Goal: Task Accomplishment & Management: Complete application form

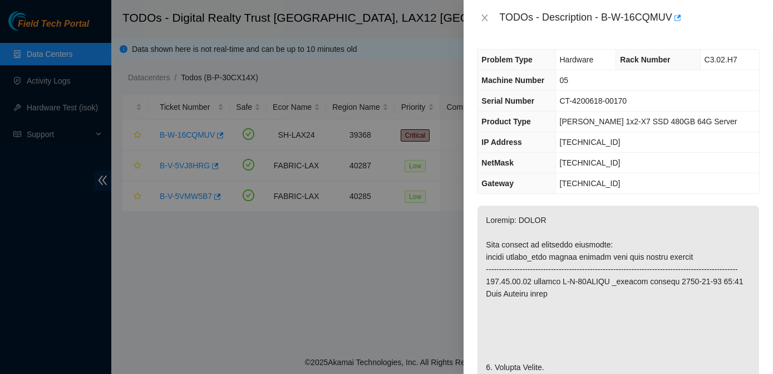
scroll to position [288, 0]
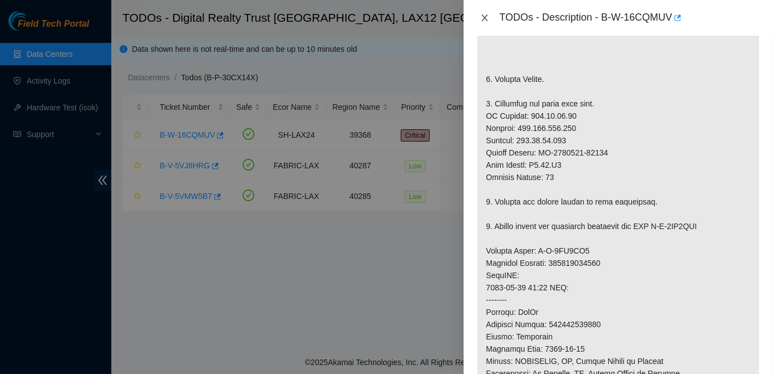
click at [488, 17] on icon "close" at bounding box center [485, 17] width 9 height 9
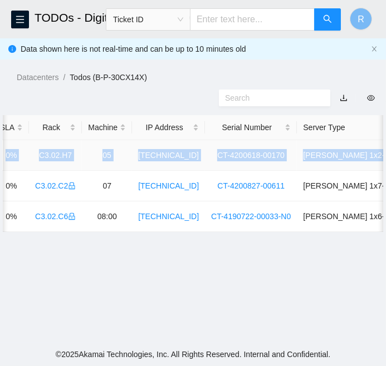
scroll to position [0, 559]
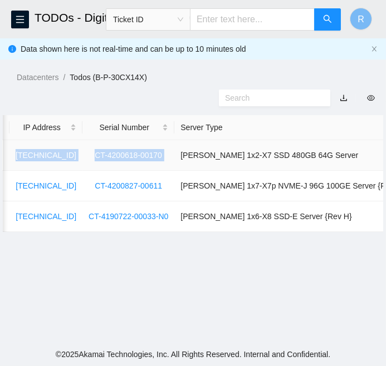
drag, startPoint x: 33, startPoint y: 156, endPoint x: 165, endPoint y: 159, distance: 132.5
copy tr "B-W-16CQMUV SH-LAX24 39368 Critical 0.00 0 0% C3.02.H7 05 [TECHNICAL_ID] CT-420…"
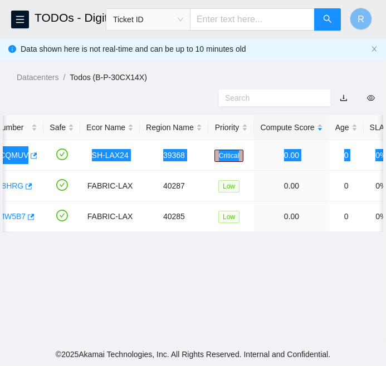
scroll to position [0, 0]
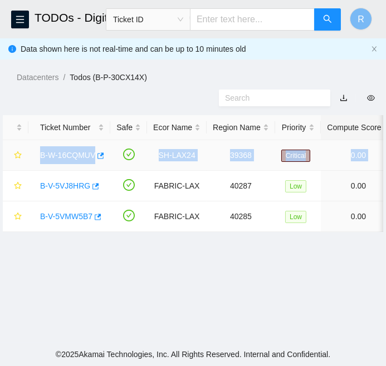
click at [65, 155] on link "B-W-16CQMUV" at bounding box center [67, 155] width 55 height 9
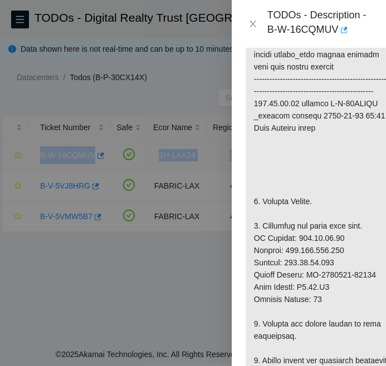
scroll to position [345, 0]
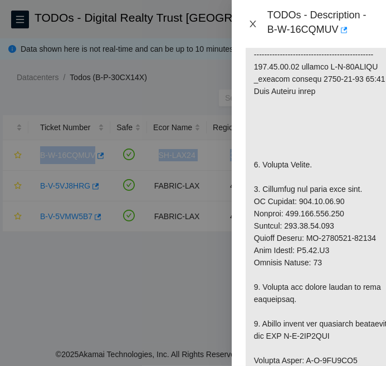
click at [256, 23] on icon "close" at bounding box center [252, 23] width 9 height 9
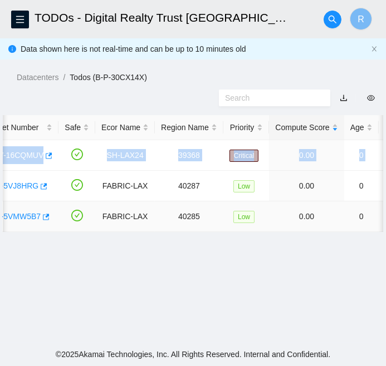
scroll to position [0, 0]
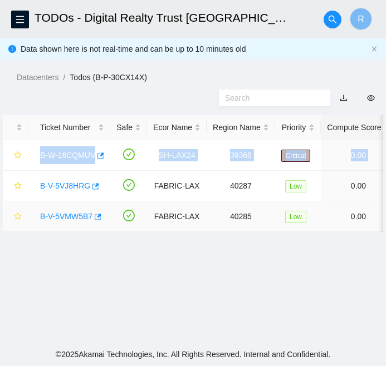
click at [65, 213] on link "B-V-5VMW5B7" at bounding box center [66, 216] width 52 height 9
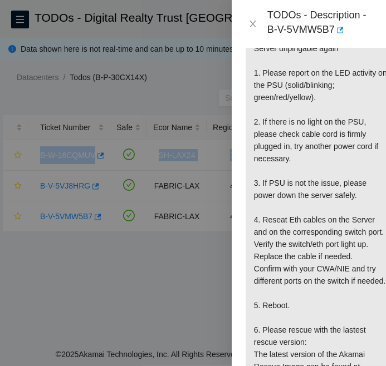
scroll to position [283, 0]
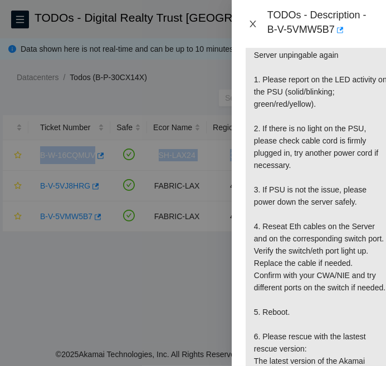
click at [255, 23] on icon "close" at bounding box center [252, 23] width 9 height 9
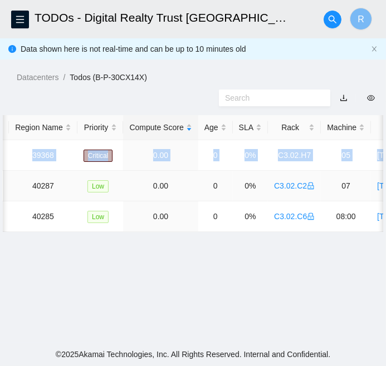
scroll to position [0, 0]
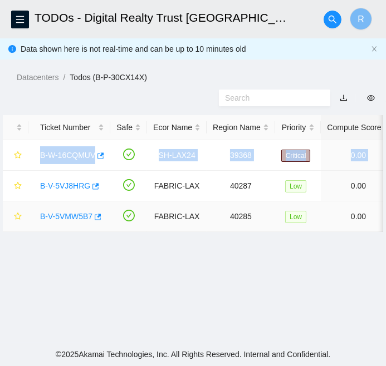
click at [50, 216] on link "B-V-5VMW5B7" at bounding box center [66, 216] width 52 height 9
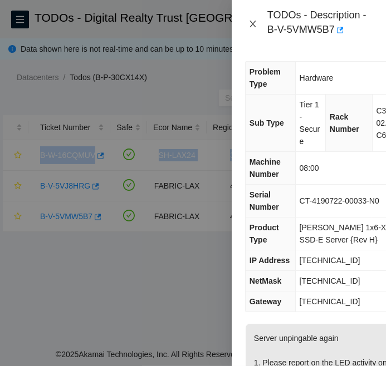
click at [254, 23] on icon "close" at bounding box center [252, 23] width 9 height 9
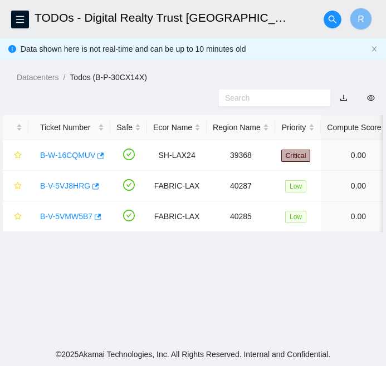
click at [174, 82] on ol "Datacenters / Todos (B-P-30CX14X) /" at bounding box center [201, 77] width 369 height 12
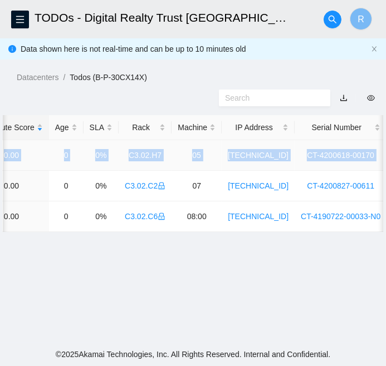
scroll to position [0, 349]
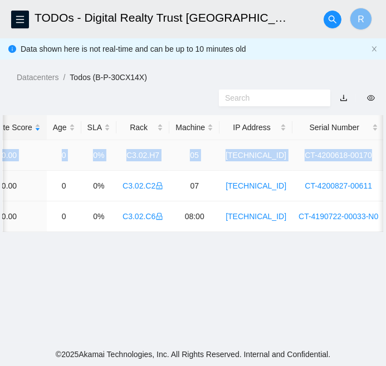
drag, startPoint x: 32, startPoint y: 153, endPoint x: 365, endPoint y: 169, distance: 333.4
click at [365, 169] on tr "B-W-16CQMUV SH-LAX24 39368 Critical 0.00 0 0% C3.02.H7 05 [TECHNICAL_ID] CT-420…" at bounding box center [160, 155] width 1012 height 31
copy tr "B-W-16CQMUV SH-LAX24 39368 Critical 0.00 0 0% C3.02.H7 05 [TECHNICAL_ID] CT-420…"
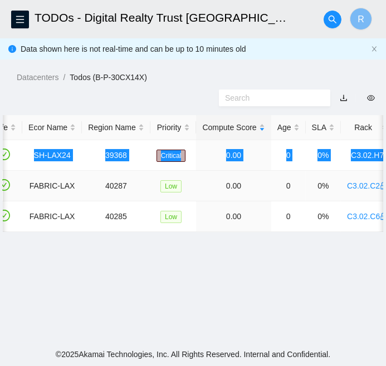
scroll to position [0, 0]
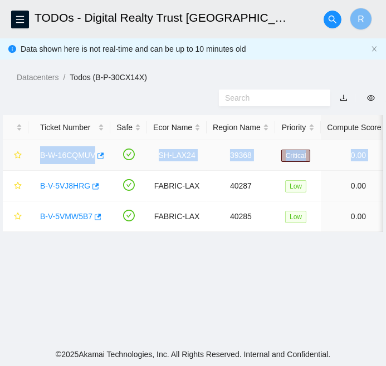
click at [61, 151] on link "B-W-16CQMUV" at bounding box center [67, 155] width 55 height 9
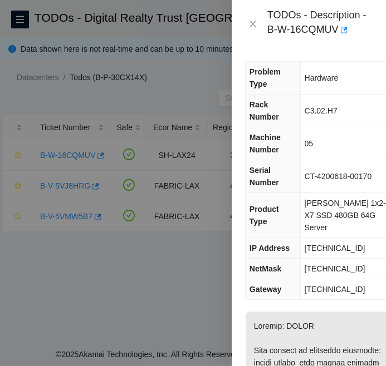
click at [373, 280] on td "[TECHNICAL_ID]" at bounding box center [348, 290] width 96 height 21
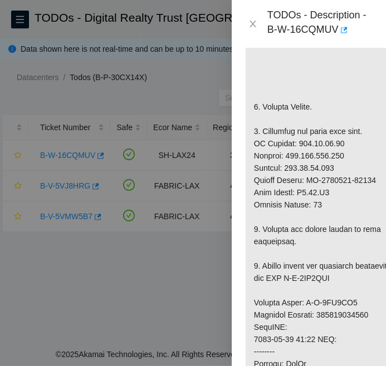
scroll to position [404, 0]
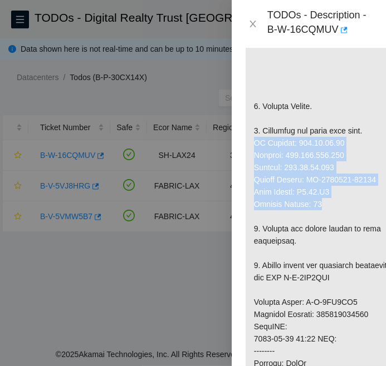
drag, startPoint x: 332, startPoint y: 178, endPoint x: 251, endPoint y: 115, distance: 102.9
click at [251, 115] on p at bounding box center [321, 302] width 150 height 788
copy p "IP Address: [TECHNICAL_ID] Netmask: [TECHNICAL_ID] Gateway: [TECHNICAL_ID] Seri…"
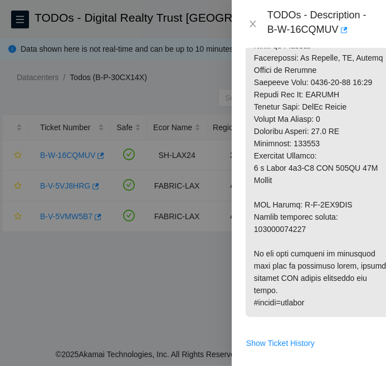
scroll to position [795, 0]
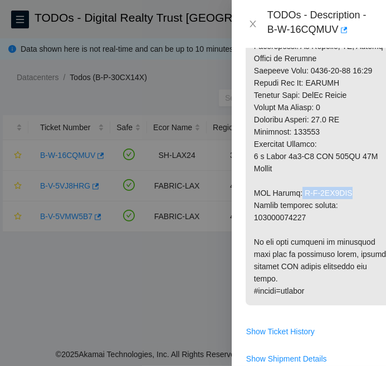
drag, startPoint x: 297, startPoint y: 165, endPoint x: 352, endPoint y: 163, distance: 55.2
copy p "B-V-5WK1RXL"
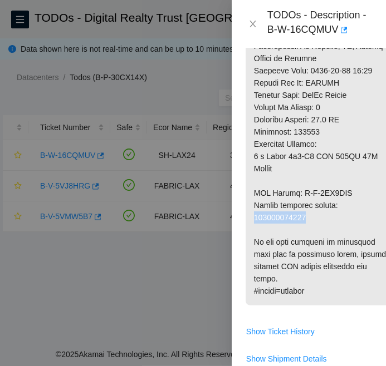
copy p "417328430067"
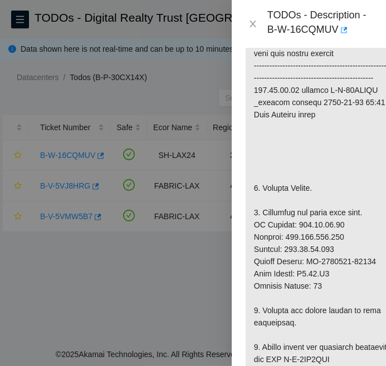
scroll to position [321, 0]
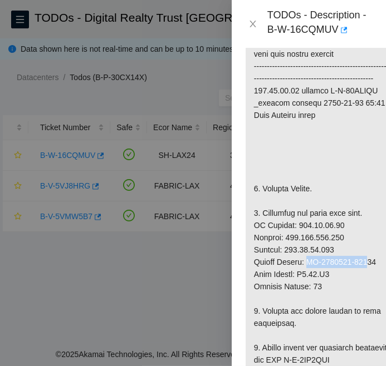
drag, startPoint x: 307, startPoint y: 238, endPoint x: 365, endPoint y: 239, distance: 57.9
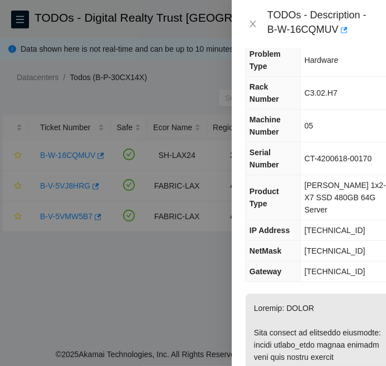
scroll to position [0, 0]
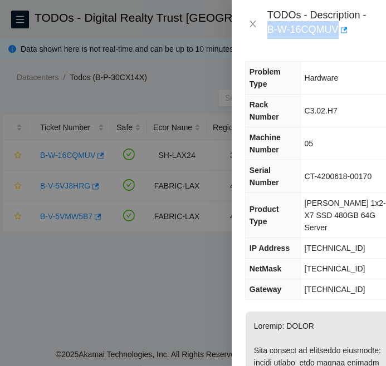
drag, startPoint x: 267, startPoint y: 27, endPoint x: 337, endPoint y: 37, distance: 70.3
click at [337, 37] on div "TODOs - Description - B-W-16CQMUV" at bounding box center [319, 24] width 105 height 30
copy div "B-W-16CQMUV"
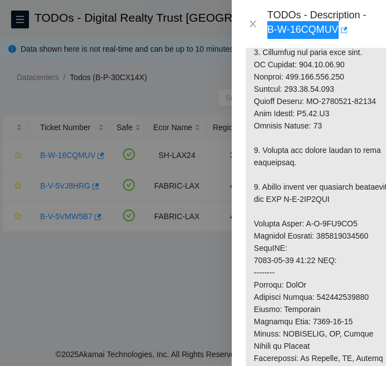
scroll to position [484, 0]
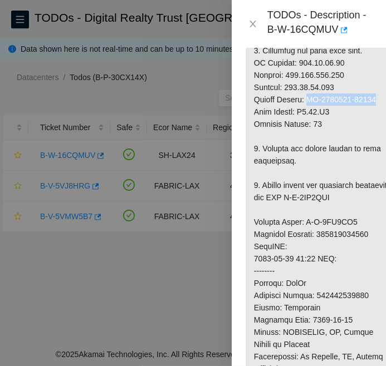
drag, startPoint x: 307, startPoint y: 76, endPoint x: 373, endPoint y: 68, distance: 65.6
click at [373, 68] on p at bounding box center [321, 222] width 150 height 788
copy p "CT-4200810-00175"
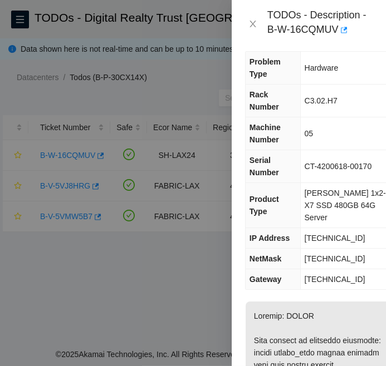
scroll to position [0, 0]
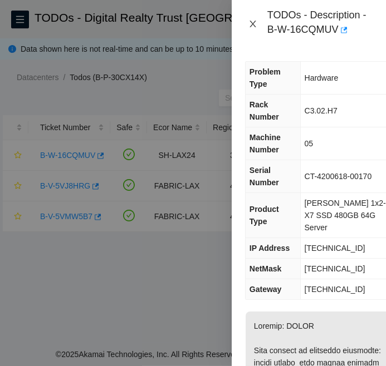
click at [251, 24] on icon "close" at bounding box center [252, 24] width 6 height 7
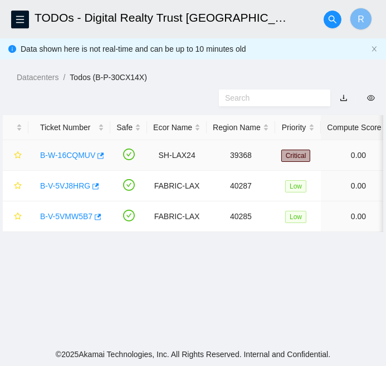
click at [74, 153] on link "B-W-16CQMUV" at bounding box center [67, 155] width 55 height 9
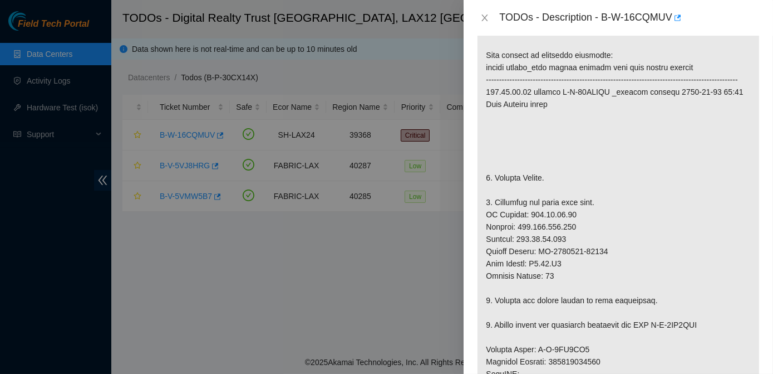
scroll to position [190, 0]
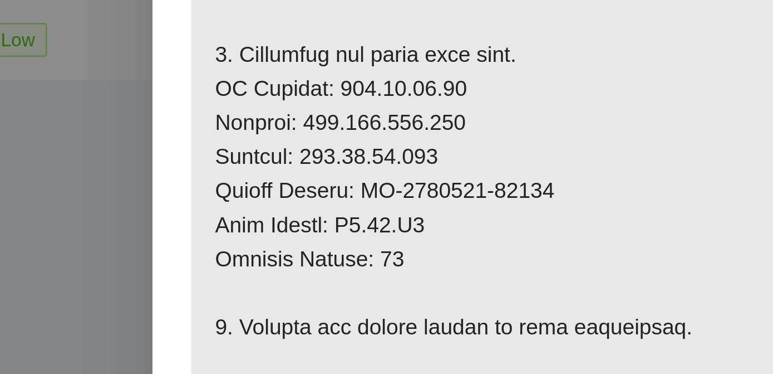
drag, startPoint x: 674, startPoint y: 210, endPoint x: 661, endPoint y: 222, distance: 17.8
click at [674, 210] on p at bounding box center [619, 343] width 282 height 654
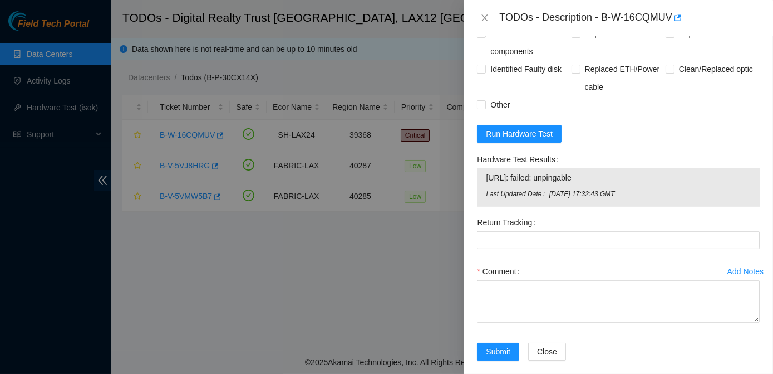
scroll to position [981, 0]
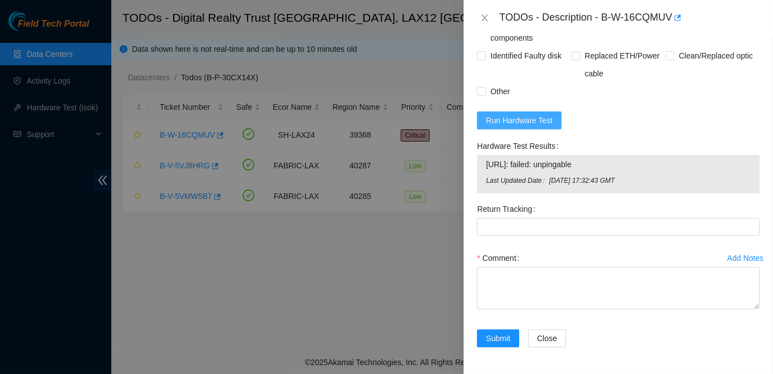
click at [518, 125] on span "Run Hardware Test" at bounding box center [519, 120] width 67 height 12
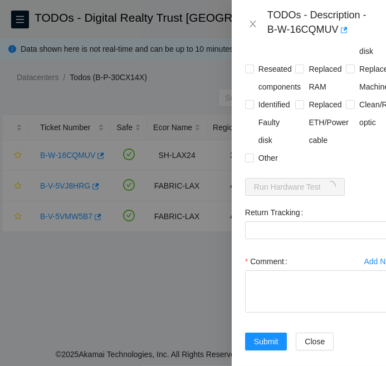
scroll to position [1191, 0]
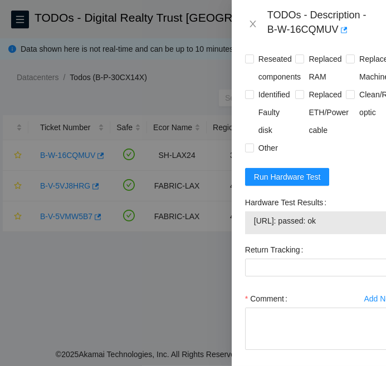
drag, startPoint x: 253, startPoint y: 194, endPoint x: 337, endPoint y: 202, distance: 84.4
click at [337, 214] on td "[URL]: passed: ok" at bounding box center [320, 222] width 135 height 17
copy span "[URL]: passed: ok"
click at [261, 308] on textarea "Comment" at bounding box center [320, 329] width 151 height 42
paste textarea "B-W-16CQMUV SH-LAX24 Critical 0 0% C3.02.H7 05 [TECHNICAL_ID] CT-4200618-00170 …"
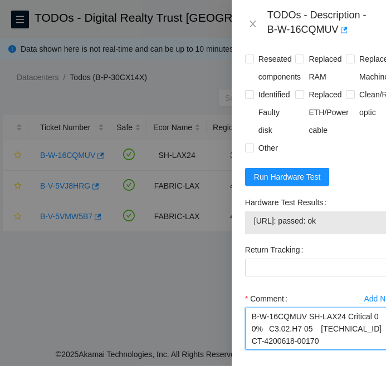
scroll to position [352, 0]
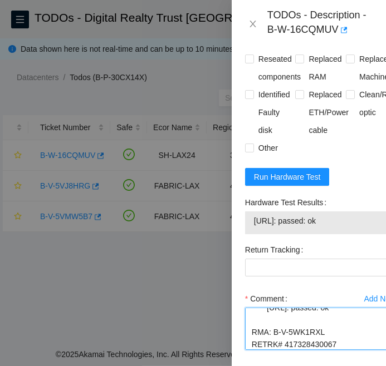
click at [305, 316] on textarea "B-W-16CQMUV SH-LAX24 Critical 0 0% C3.02.H7 05 [TECHNICAL_ID] CT-4200618-00170 …" at bounding box center [320, 329] width 151 height 42
type textarea "B-W-16CQMUV SH-LAX24 Critical 0 0% C3.02.H7 05 [TECHNICAL_ID] CT-4200618-00170 …"
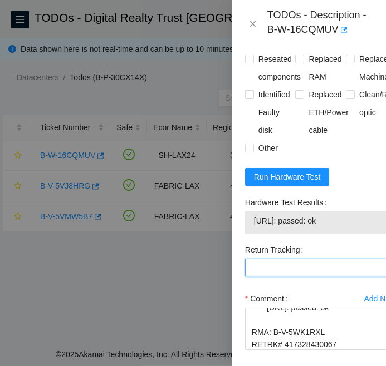
click at [273, 259] on Tracking "Return Tracking" at bounding box center [320, 268] width 151 height 18
paste Tracking "417328430067"
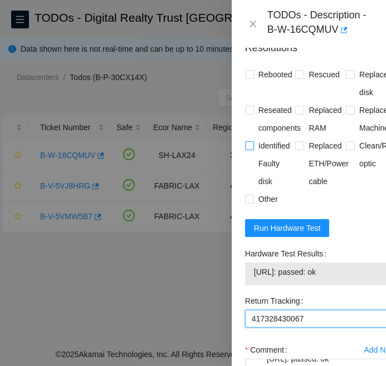
scroll to position [1084, 0]
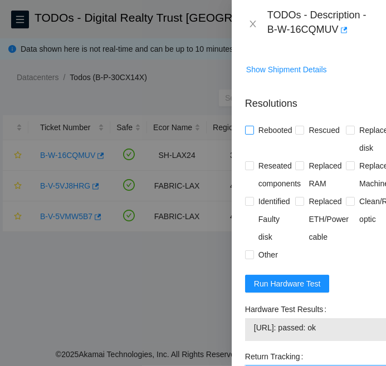
type Tracking "417328430067"
click at [247, 126] on input "Rebooted" at bounding box center [249, 130] width 8 height 8
checkbox input "true"
click at [348, 161] on input "Replaced Machine" at bounding box center [350, 165] width 8 height 8
checkbox input "true"
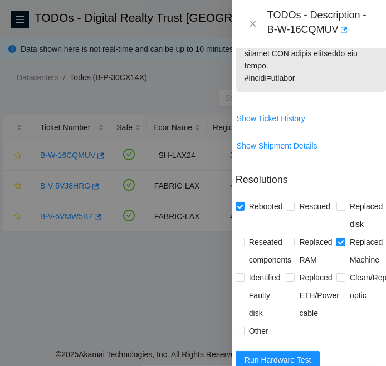
scroll to position [1228, 0]
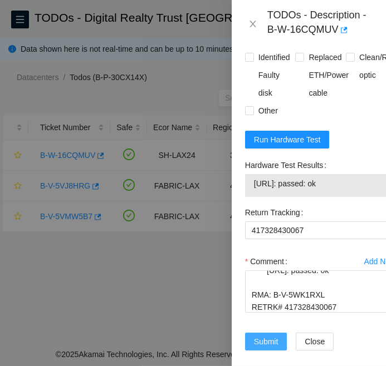
click at [273, 336] on span "Submit" at bounding box center [266, 342] width 24 height 12
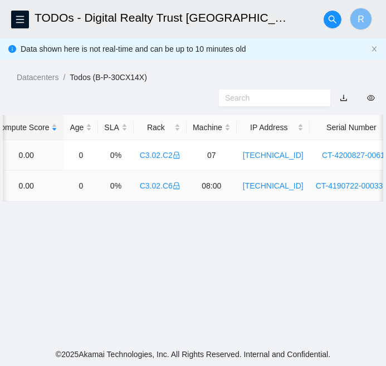
scroll to position [0, 0]
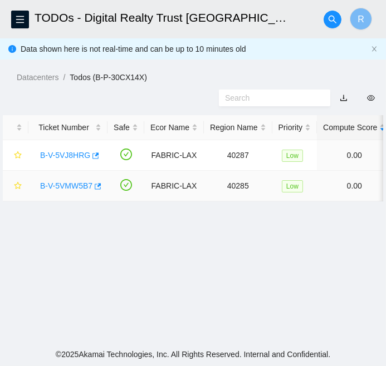
click at [63, 183] on link "B-V-5VMW5B7" at bounding box center [66, 186] width 52 height 9
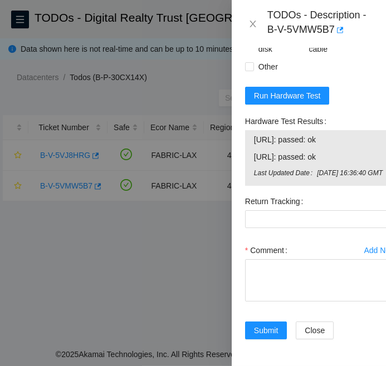
scroll to position [953, 0]
click at [300, 90] on span "Run Hardware Test" at bounding box center [287, 96] width 67 height 12
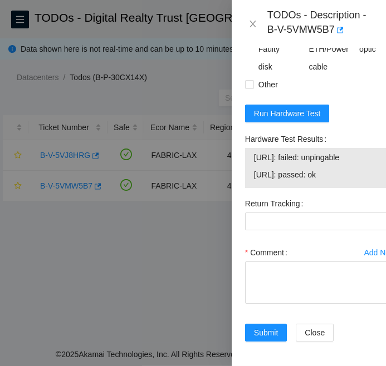
scroll to position [927, 0]
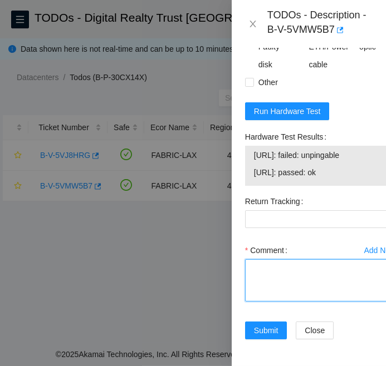
click at [266, 259] on textarea "Comment" at bounding box center [320, 280] width 151 height 42
paste textarea "B-V-5VMW5B7 FABRIC-LAX Low 0 0% C3.02.C6 08:00 [TECHNICAL_ID] CT-4190722-00033-…"
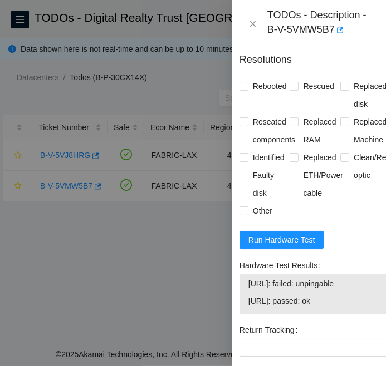
scroll to position [737, 6]
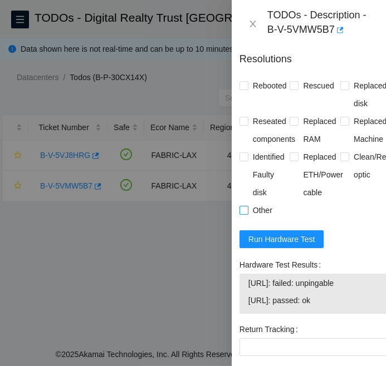
type textarea "B-V-5VMW5B7 FABRIC-LAX Low 0 0% C3.02.C6 08:00 [TECHNICAL_ID] CT-4190722-00033-…"
click at [246, 214] on input "Other" at bounding box center [243, 210] width 8 height 8
checkbox input "true"
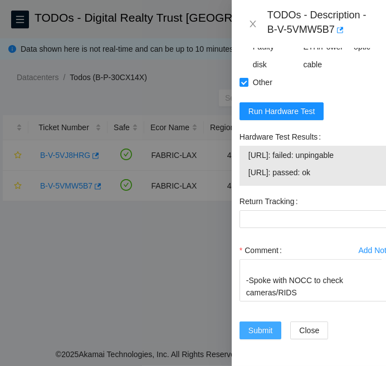
click at [262, 325] on span "Submit" at bounding box center [260, 331] width 24 height 12
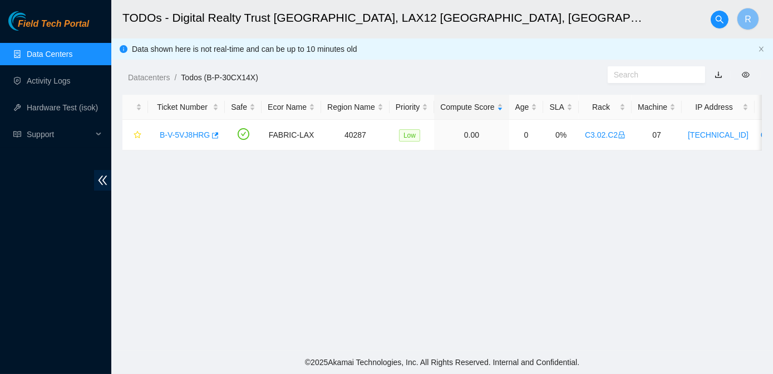
scroll to position [353, 6]
click at [56, 82] on link "Activity Logs" at bounding box center [49, 80] width 44 height 9
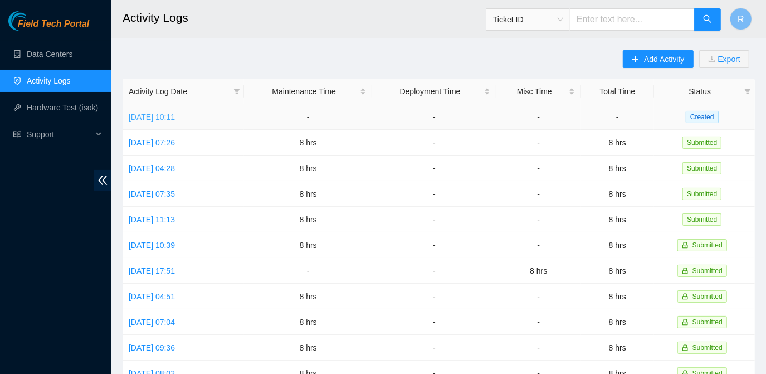
click at [162, 112] on link "[DATE] 10:11" at bounding box center [152, 116] width 46 height 9
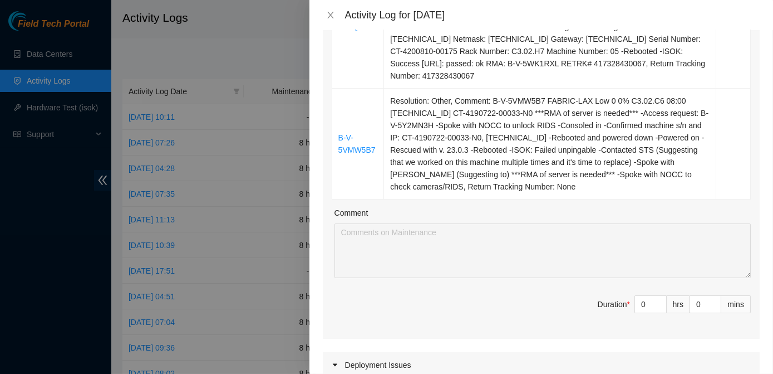
scroll to position [290, 0]
drag, startPoint x: 643, startPoint y: 290, endPoint x: 629, endPoint y: 295, distance: 14.3
click at [635, 296] on input "0" at bounding box center [650, 304] width 31 height 17
type input "8"
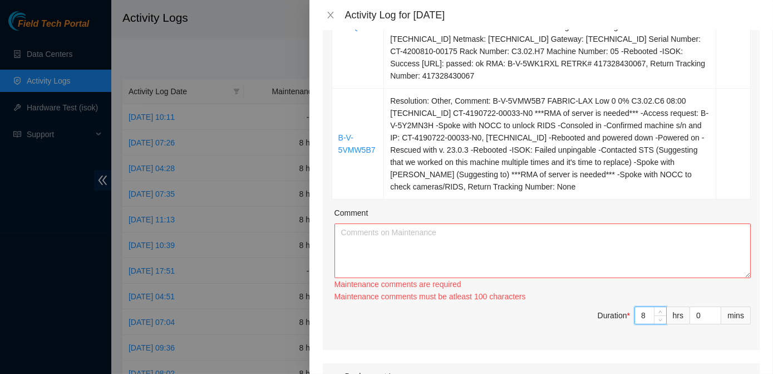
type input "8"
click at [435, 207] on div "Comment" at bounding box center [543, 215] width 416 height 17
click at [425, 223] on textarea "Comment" at bounding box center [543, 250] width 416 height 55
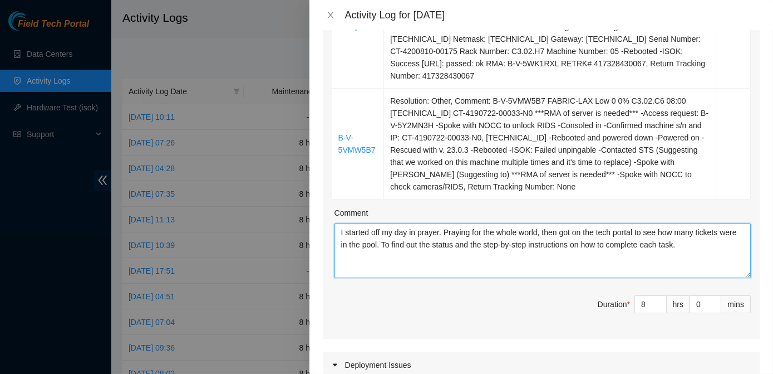
click at [707, 234] on textarea "I started off my day in prayer. Praying for the whole world, then got on the te…" at bounding box center [543, 250] width 416 height 55
click at [528, 258] on textarea "I started off my day in prayer. Praying for the whole world, then got on the te…" at bounding box center [543, 250] width 416 height 55
click at [579, 243] on textarea "I started off my day in prayer. Praying for the whole world, then got on the te…" at bounding box center [543, 250] width 416 height 55
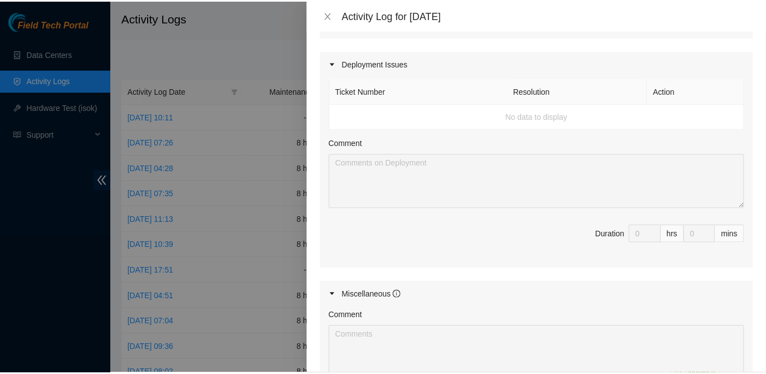
scroll to position [761, 0]
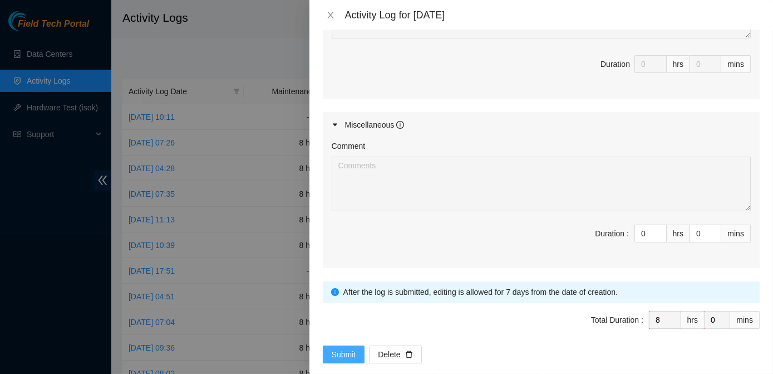
type textarea "I started off my day in prayer. Praying for the whole world, then got on the te…"
click at [329, 345] on button "Submit" at bounding box center [344, 354] width 42 height 18
